Goal: Information Seeking & Learning: Compare options

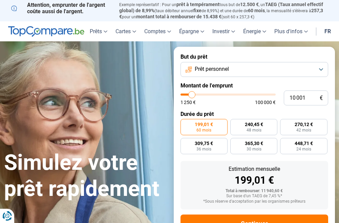
type input "64 500"
type input "64500"
click at [241, 94] on input "range" at bounding box center [229, 95] width 96 height 2
radio input "false"
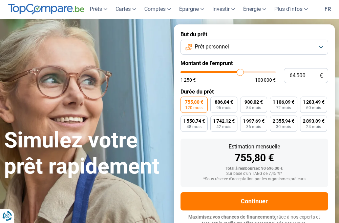
scroll to position [26, 0]
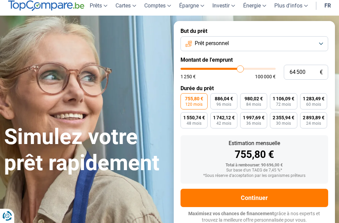
type input "29 250"
type input "29250"
click at [209, 68] on input "range" at bounding box center [229, 69] width 96 height 2
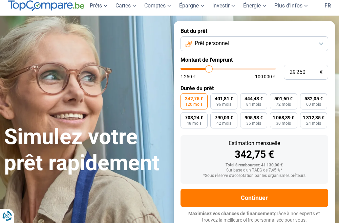
type input "39 250"
type input "39250"
click at [218, 68] on input "range" at bounding box center [229, 69] width 96 height 2
type input "7 000"
type input "7000"
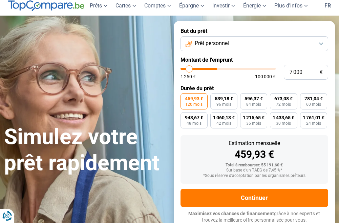
click at [189, 69] on input "range" at bounding box center [229, 69] width 96 height 2
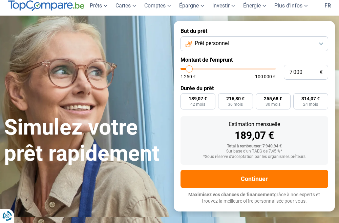
radio input "true"
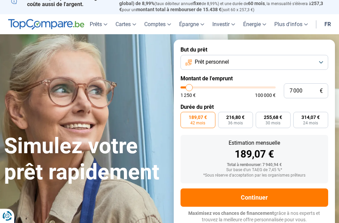
scroll to position [7, 0]
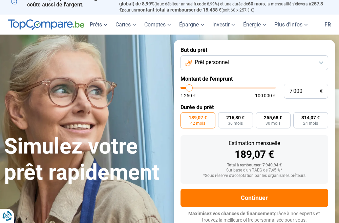
type input "1 250"
type input "1250"
click at [184, 87] on input "range" at bounding box center [229, 88] width 96 height 2
radio input "true"
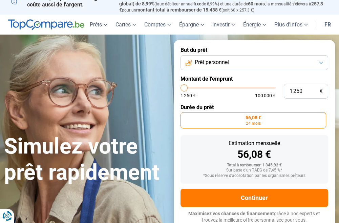
type input "1 750"
type input "1750"
type input "2 000"
type input "2000"
type input "2 500"
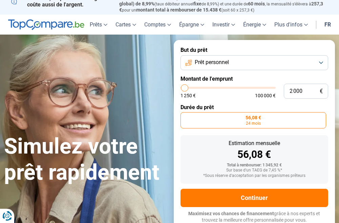
type input "2500"
type input "3 250"
type input "3250"
type input "3 500"
type input "3500"
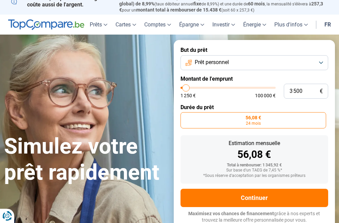
type input "4 000"
type input "4000"
type input "4 250"
type input "4250"
type input "4 750"
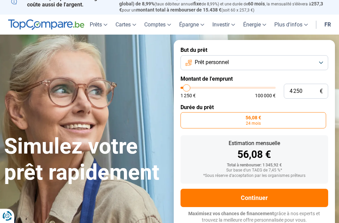
type input "4750"
type input "5 500"
type input "5500"
type input "5 750"
type input "5750"
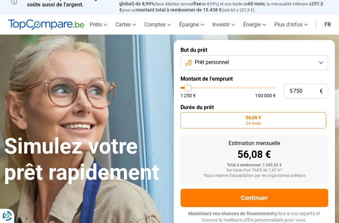
type input "5 500"
type input "5500"
type input "5 000"
drag, startPoint x: 183, startPoint y: 87, endPoint x: 188, endPoint y: 85, distance: 4.9
type input "5000"
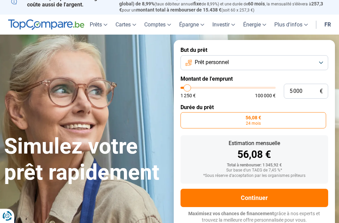
click at [188, 87] on input "range" at bounding box center [229, 88] width 96 height 2
radio input "false"
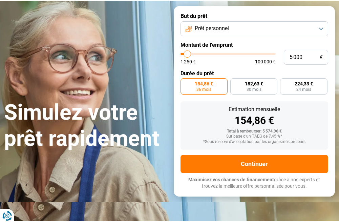
scroll to position [75, 0]
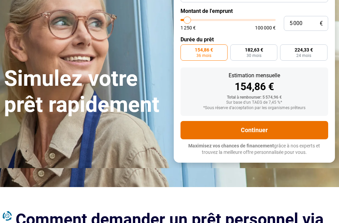
click at [252, 128] on button "Continuer" at bounding box center [255, 130] width 148 height 18
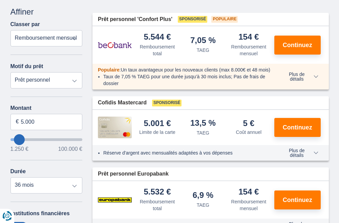
scroll to position [102, 0]
click at [38, 121] on input "5.000" at bounding box center [47, 122] width 72 height 16
type input "5250"
click at [11, 177] on select "12 mois 18 mois 24 mois 30 mois 36 mois" at bounding box center [47, 185] width 72 height 16
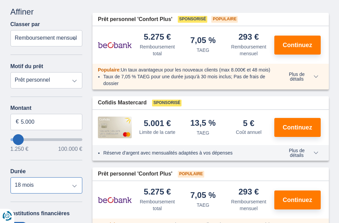
click at [75, 187] on select "12 mois 18 mois 24 mois 30 mois 36 mois" at bounding box center [47, 185] width 72 height 16
select select "12"
click at [11, 177] on select "12 mois 18 mois 24 mois 30 mois 36 mois" at bounding box center [47, 185] width 72 height 16
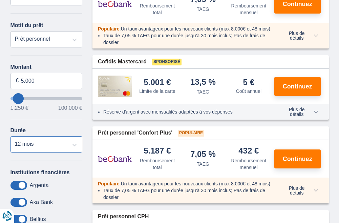
scroll to position [169, 0]
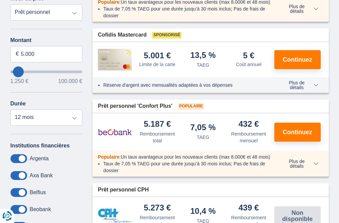
click at [21, 157] on span at bounding box center [19, 158] width 17 height 9
click at [0, 0] on input "checkbox" at bounding box center [0, 0] width 0 height 0
click at [22, 193] on span at bounding box center [19, 192] width 17 height 9
click at [0, 0] on input "checkbox" at bounding box center [0, 0] width 0 height 0
click at [23, 210] on span at bounding box center [19, 209] width 17 height 9
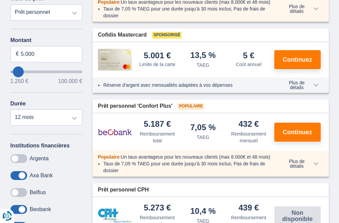
click at [0, 0] on input "checkbox" at bounding box center [0, 0] width 0 height 0
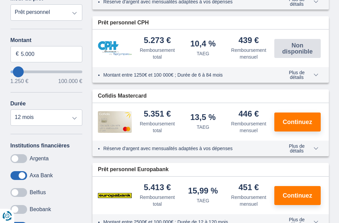
click at [18, 174] on span at bounding box center [19, 175] width 17 height 9
click at [0, 0] on input "checkbox" at bounding box center [0, 0] width 0 height 0
click at [16, 191] on span at bounding box center [19, 192] width 17 height 9
click at [0, 0] on input "checkbox" at bounding box center [0, 0] width 0 height 0
click at [18, 208] on span at bounding box center [19, 209] width 17 height 9
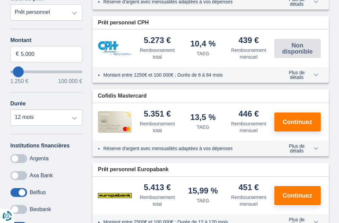
click at [0, 0] on input "checkbox" at bounding box center [0, 0] width 0 height 0
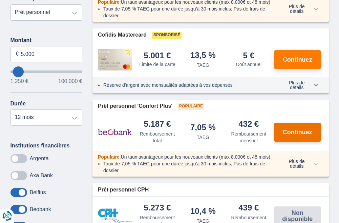
click at [294, 135] on span "Continuez" at bounding box center [297, 132] width 29 height 6
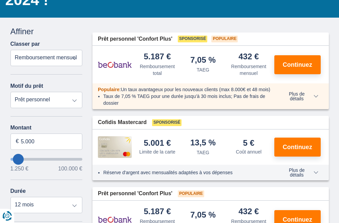
scroll to position [68, 0]
